Goal: Task Accomplishment & Management: Use online tool/utility

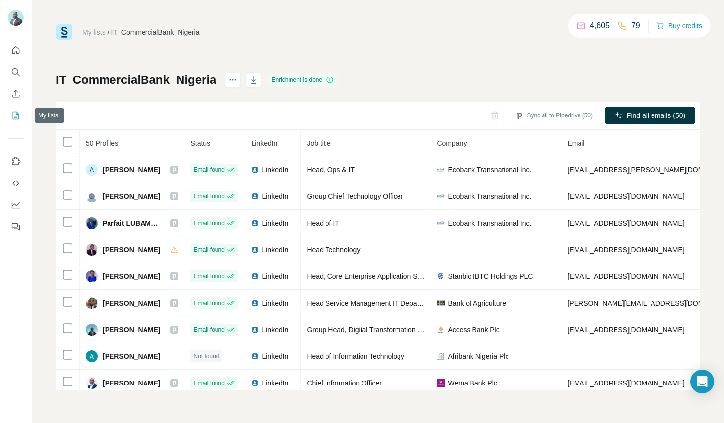
click at [19, 113] on icon "My lists" at bounding box center [16, 115] width 10 height 10
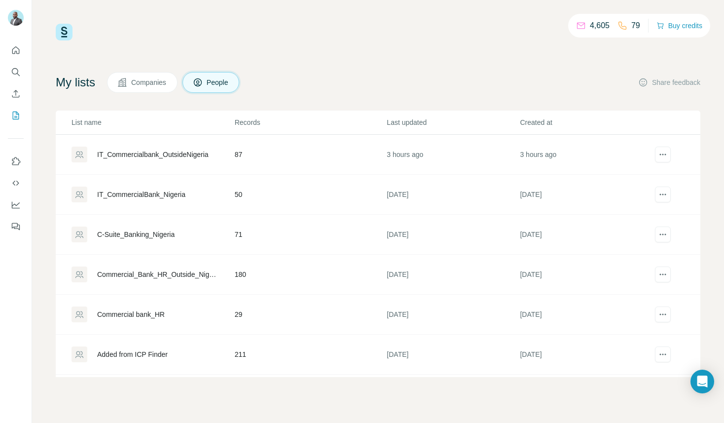
click at [191, 150] on div "IT_Commercialbank_OutsideNigeria" at bounding box center [152, 154] width 111 height 10
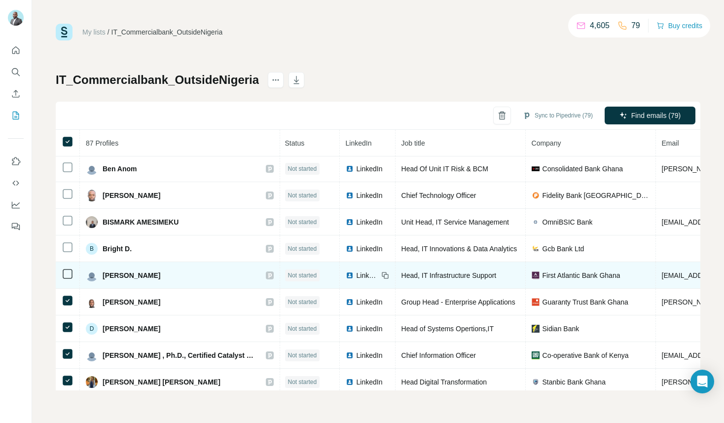
scroll to position [1364, 1]
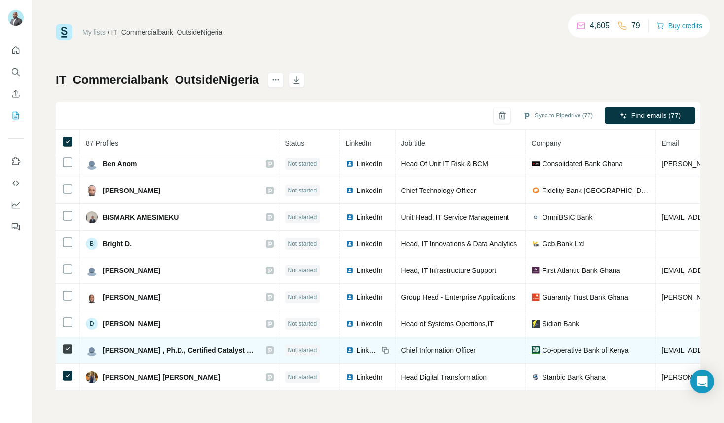
click at [70, 354] on icon at bounding box center [68, 349] width 12 height 12
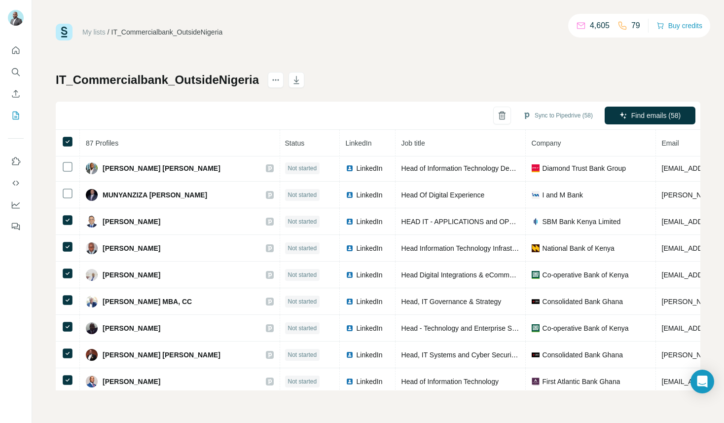
scroll to position [2001, 1]
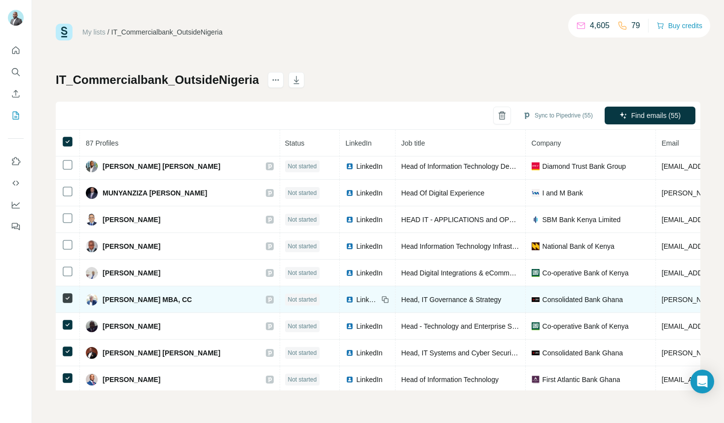
click at [69, 291] on td at bounding box center [68, 299] width 24 height 27
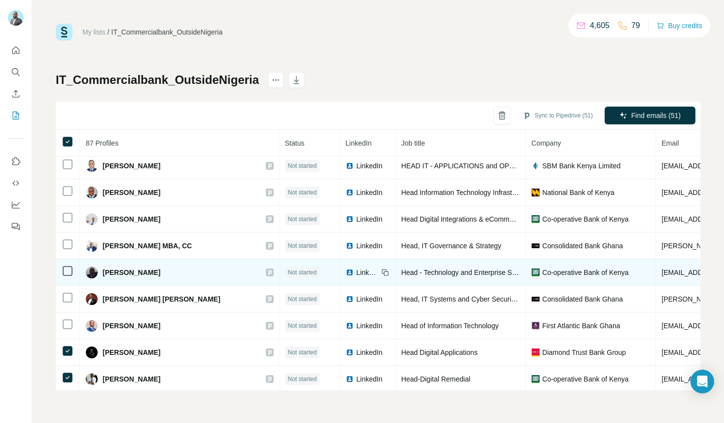
scroll to position [2083, 1]
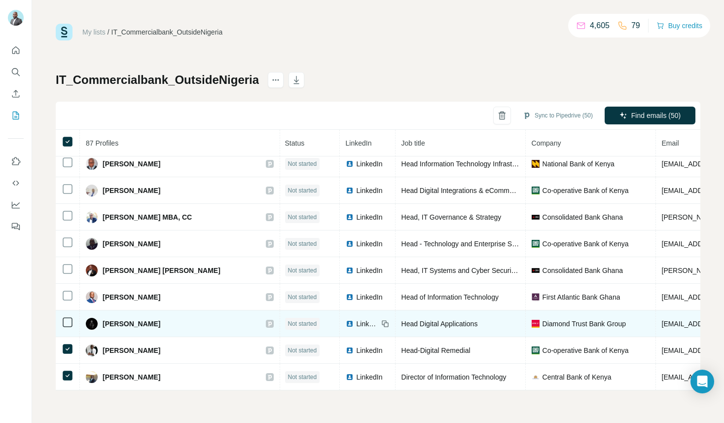
click at [68, 331] on td at bounding box center [68, 323] width 24 height 27
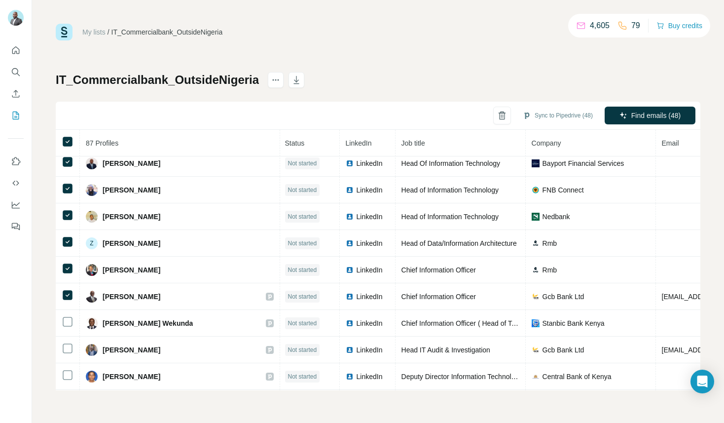
scroll to position [1123, 1]
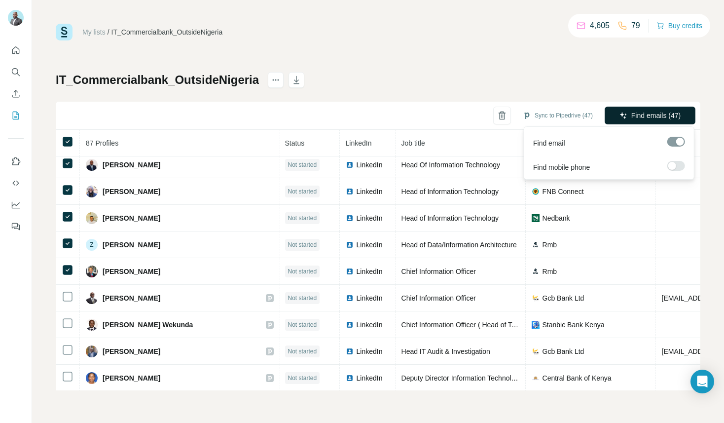
click at [646, 118] on span "Find emails (47)" at bounding box center [655, 115] width 49 height 10
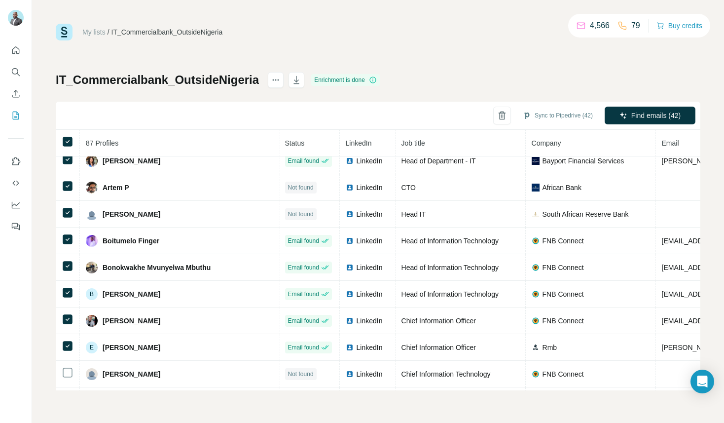
scroll to position [0, 1]
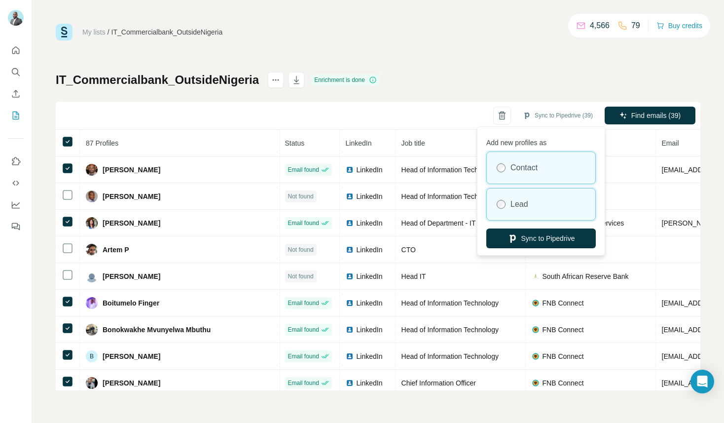
click at [546, 207] on div "Lead" at bounding box center [541, 204] width 108 height 32
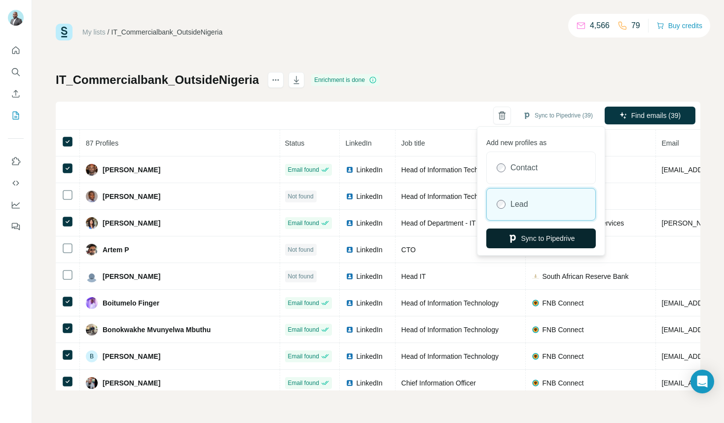
click at [556, 242] on button "Sync to Pipedrive" at bounding box center [540, 238] width 109 height 20
